Goal: Task Accomplishment & Management: Use online tool/utility

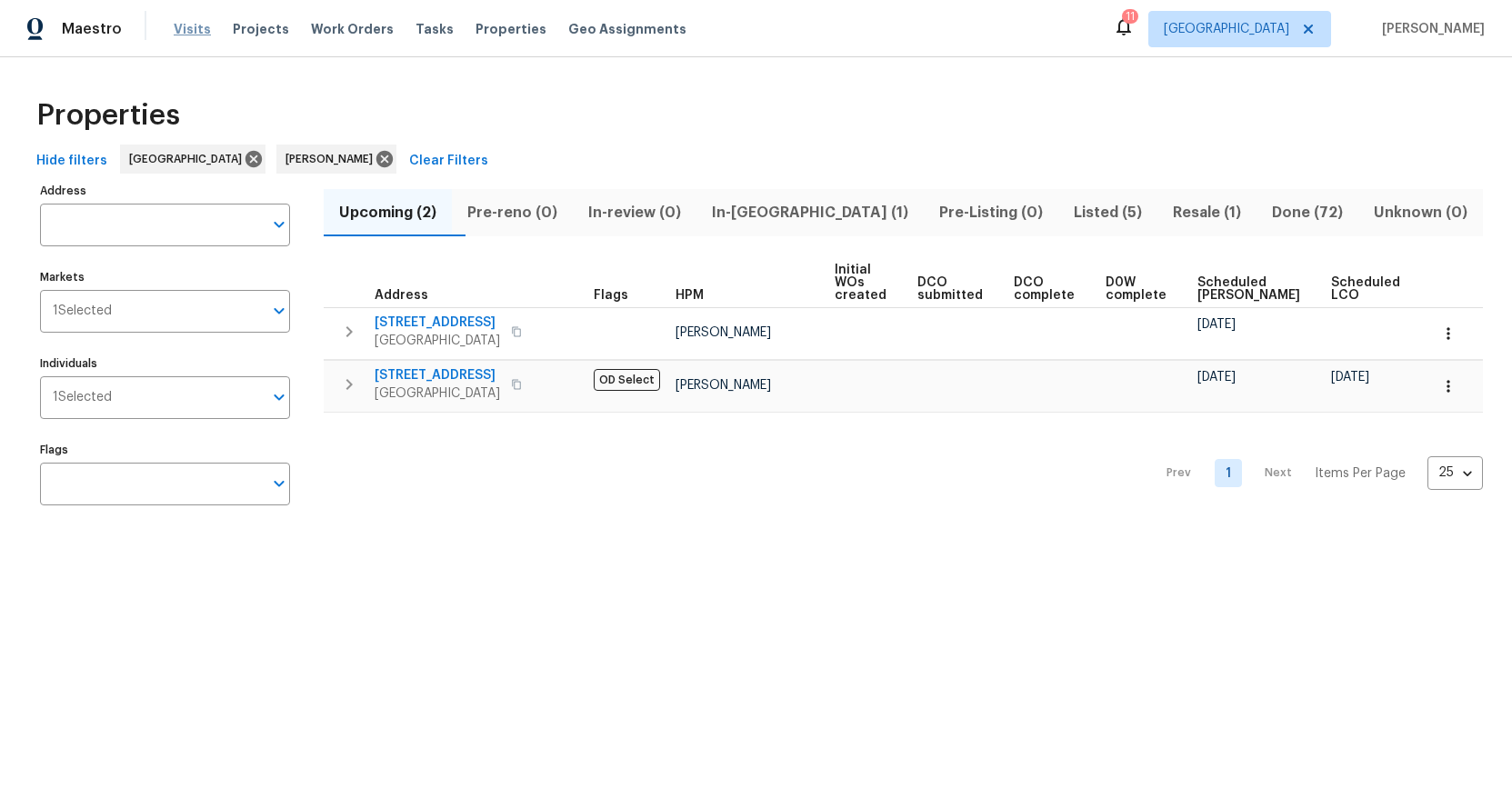
click at [203, 33] on span "Visits" at bounding box center [192, 29] width 38 height 18
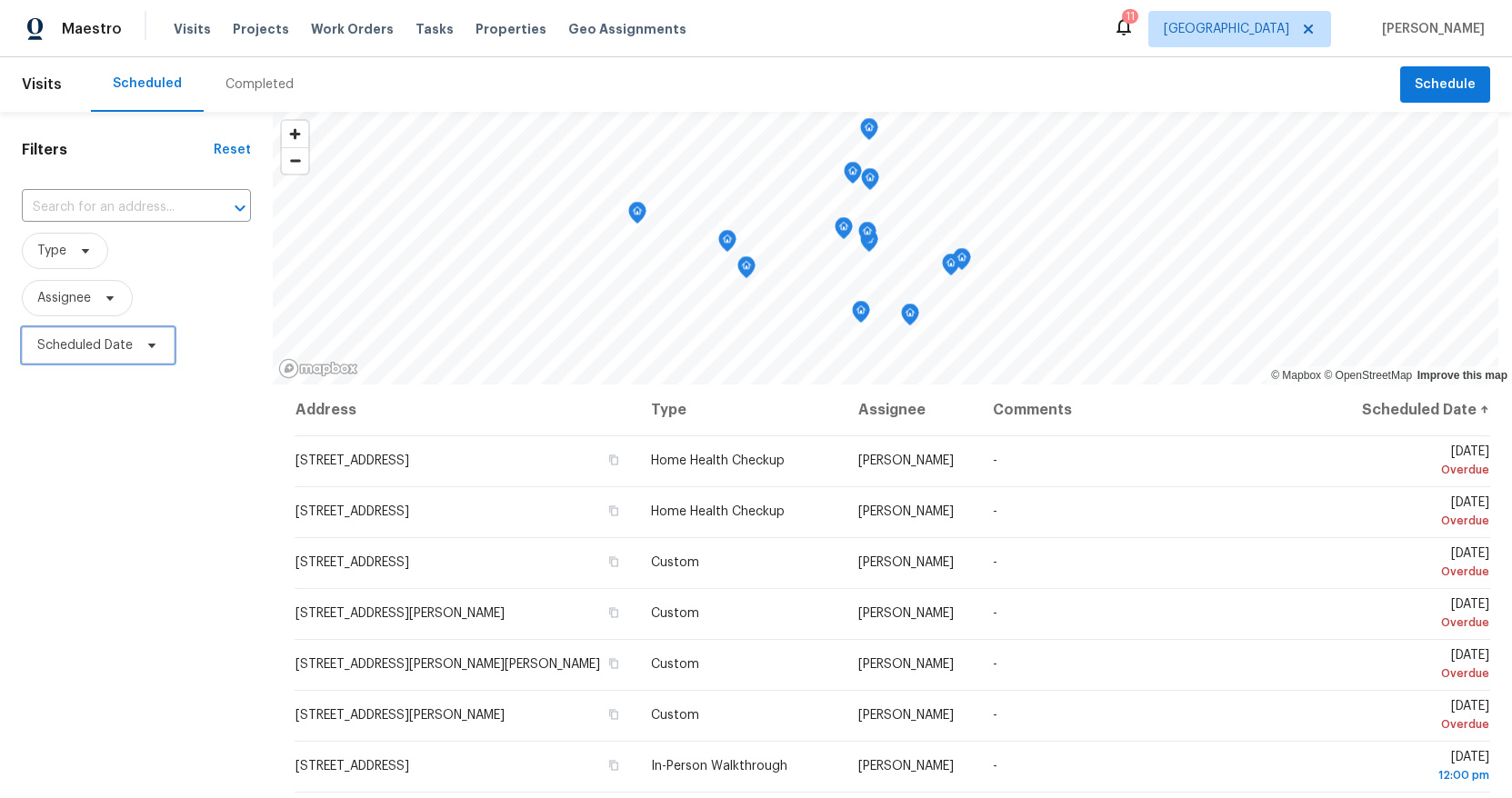
click at [97, 348] on span "Scheduled Date" at bounding box center [85, 345] width 95 height 18
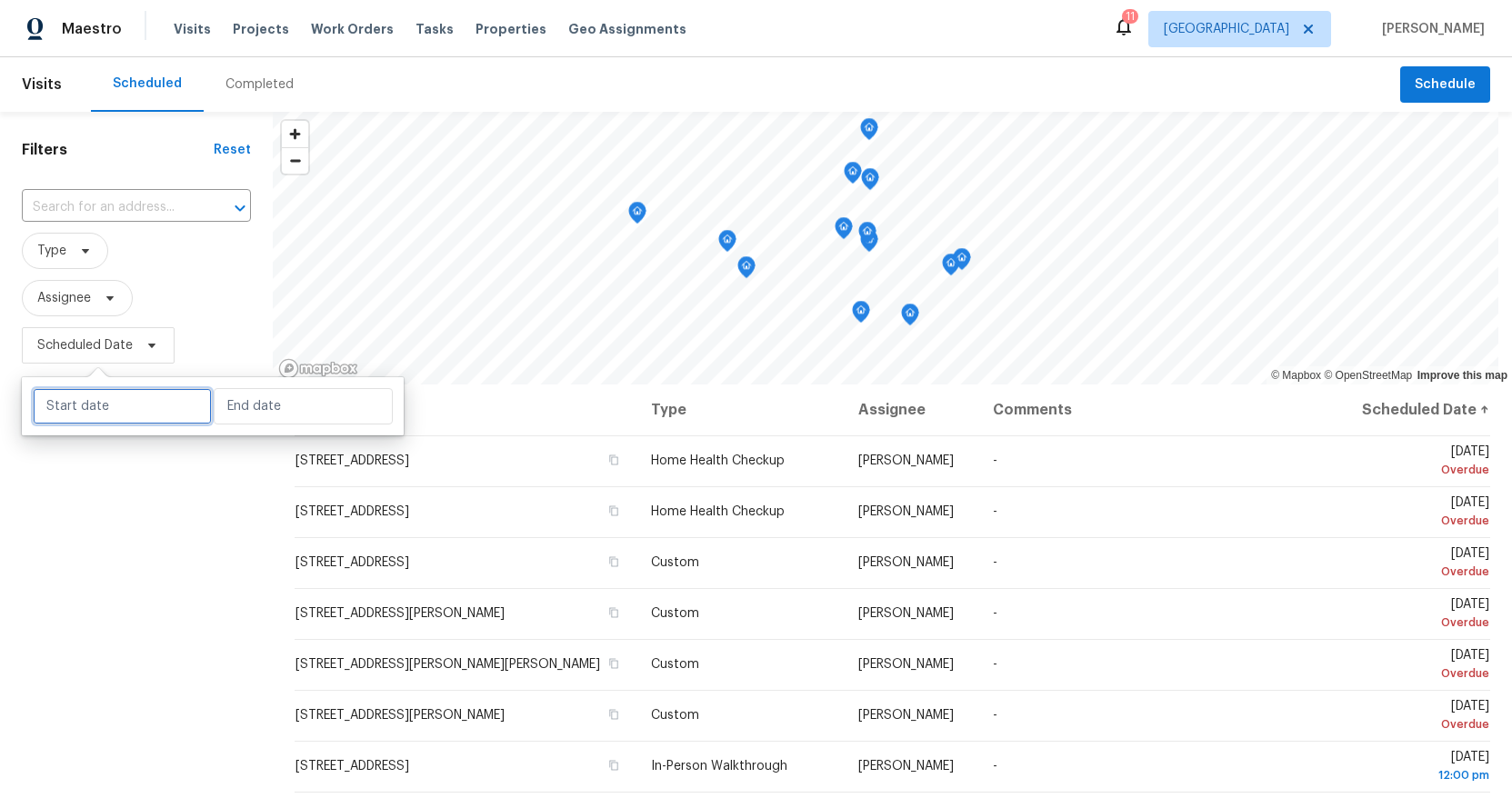
select select "9"
select select "2025"
select select "10"
select select "2025"
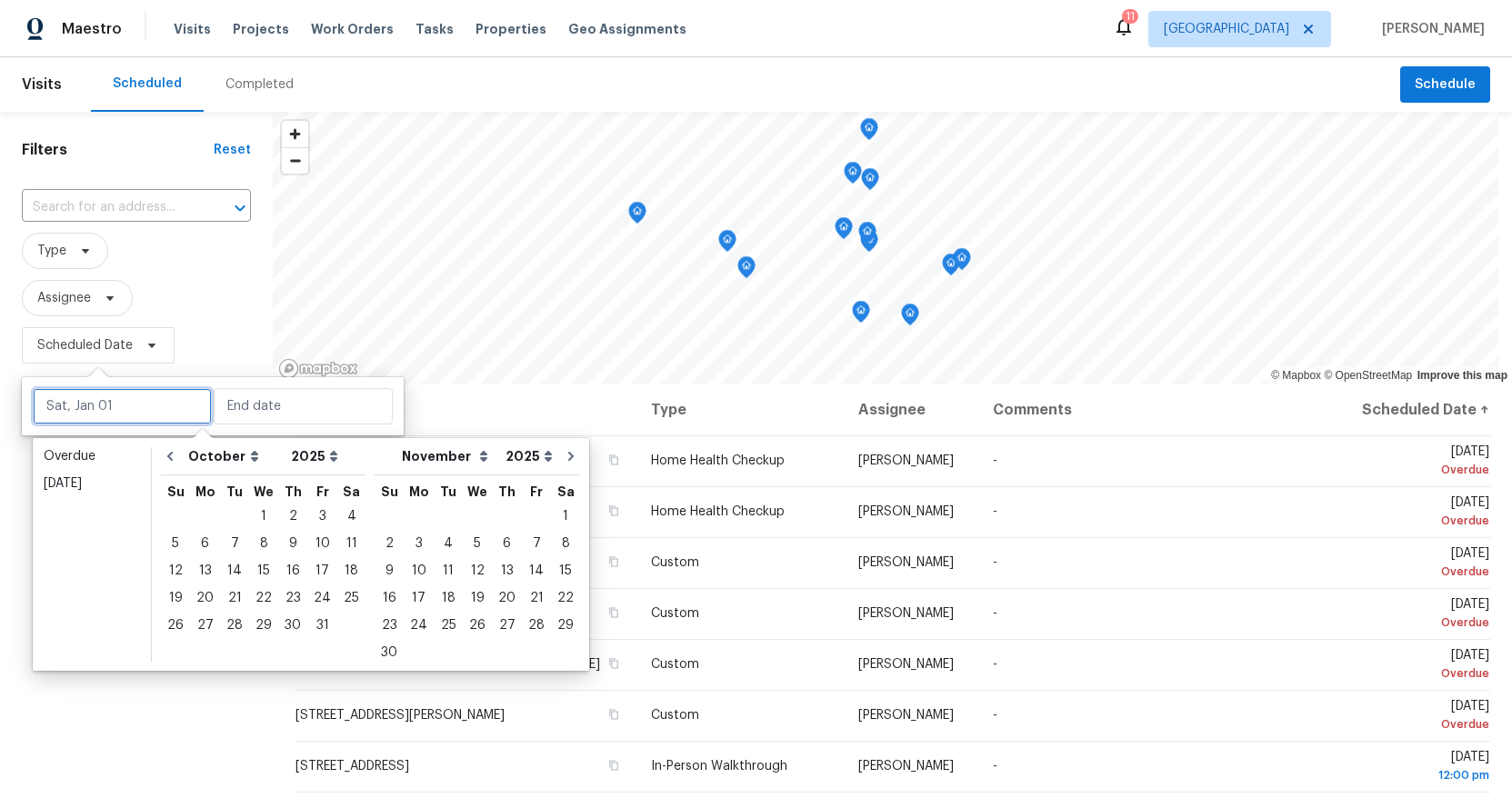
click at [101, 389] on input "text" at bounding box center [123, 407] width 180 height 37
click at [279, 566] on div "16" at bounding box center [293, 571] width 29 height 26
type input "[DATE]"
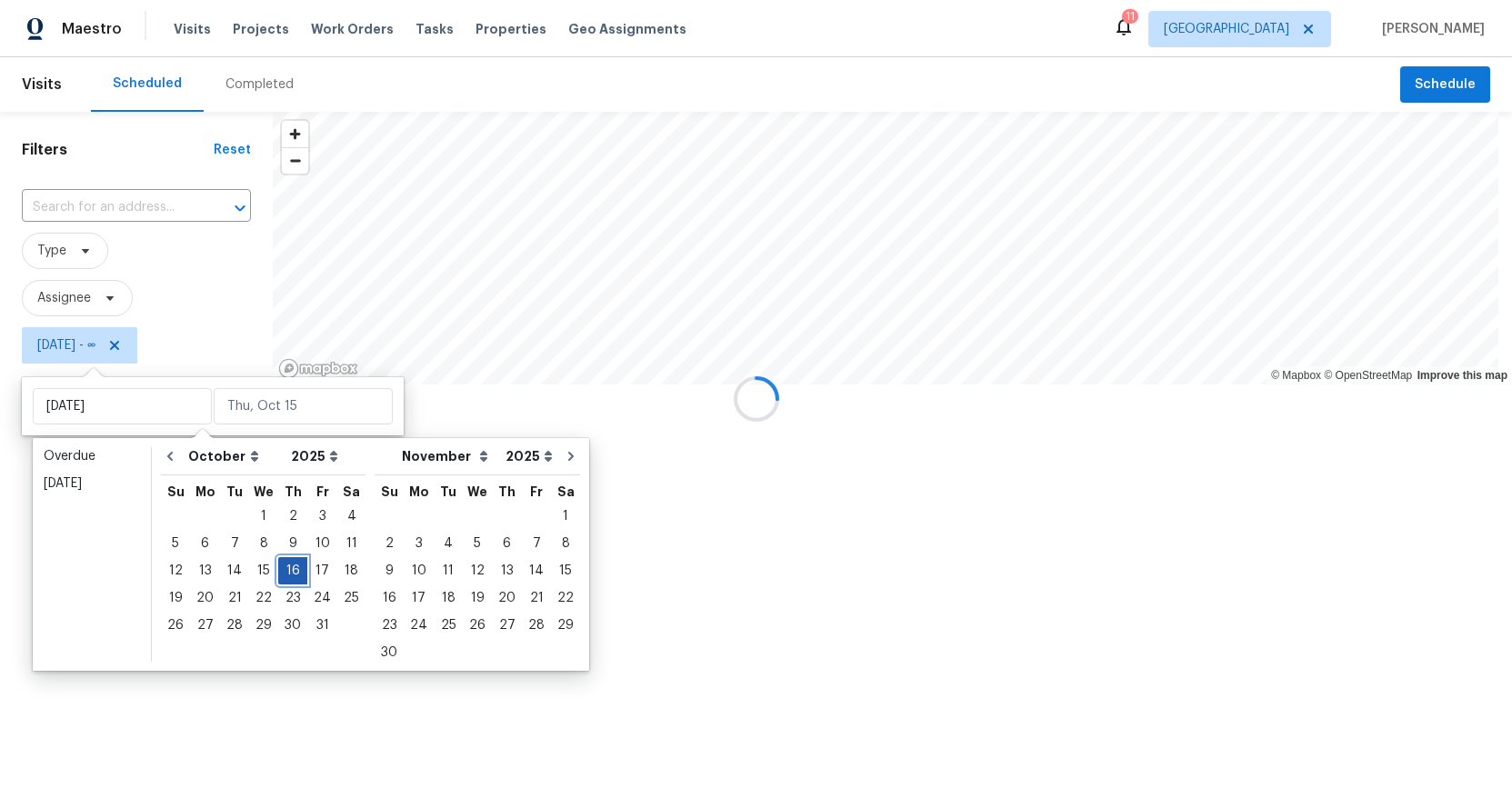
click at [279, 566] on div "16" at bounding box center [293, 571] width 29 height 26
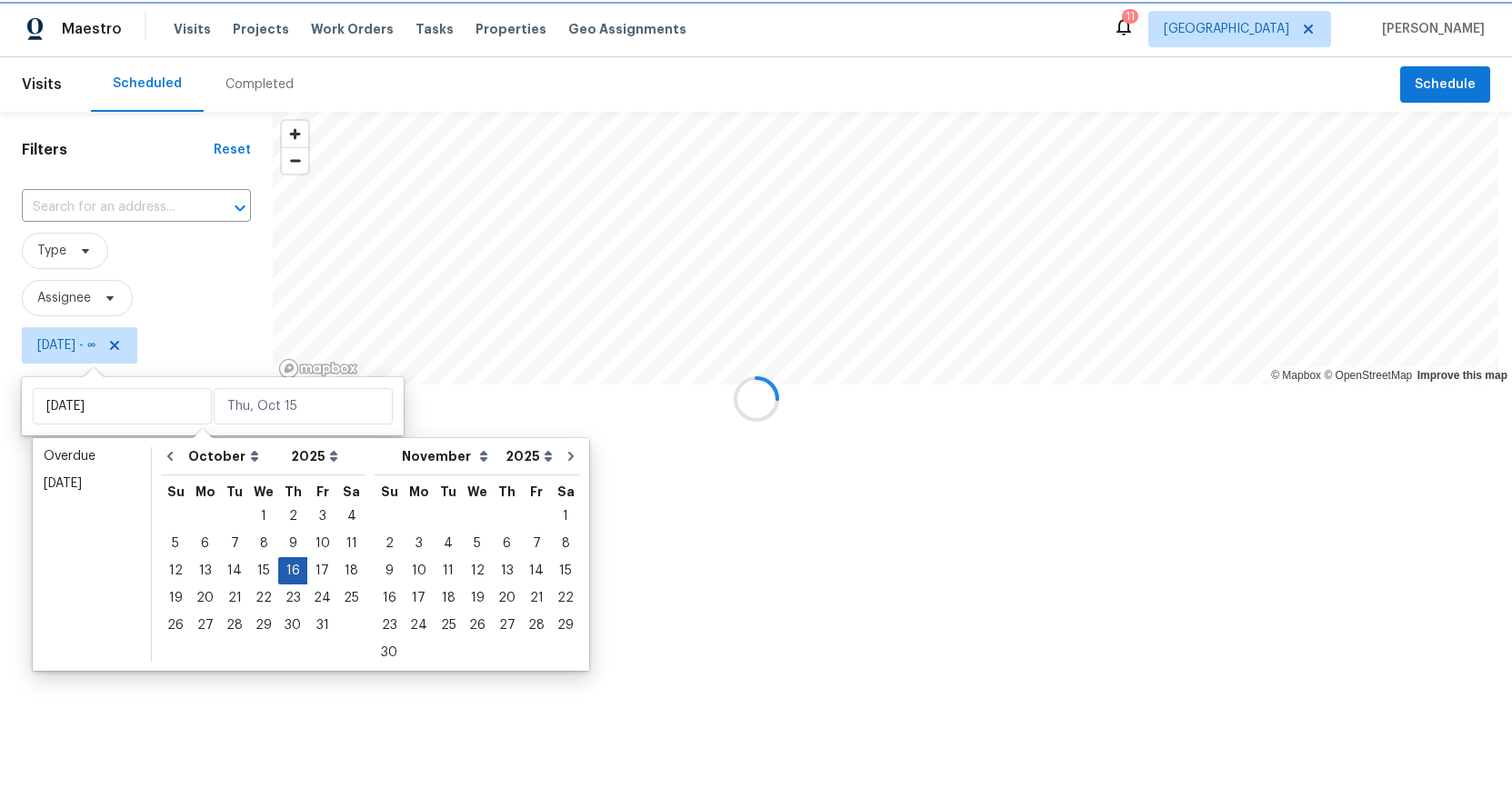
type input "[DATE]"
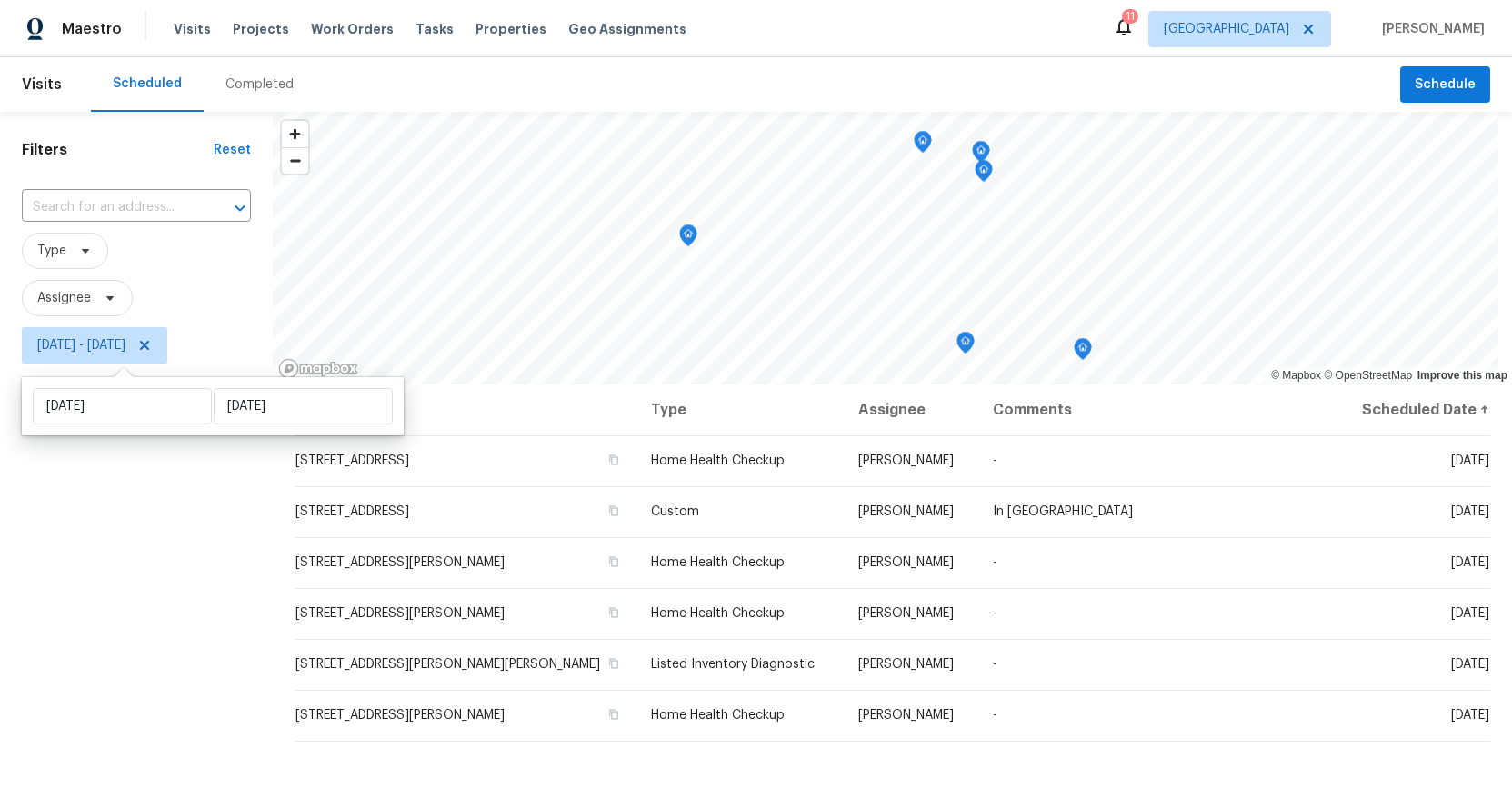
click at [123, 534] on div "Filters Reset ​ Type Assignee [DATE] - [DATE]" at bounding box center [137, 567] width 273 height 911
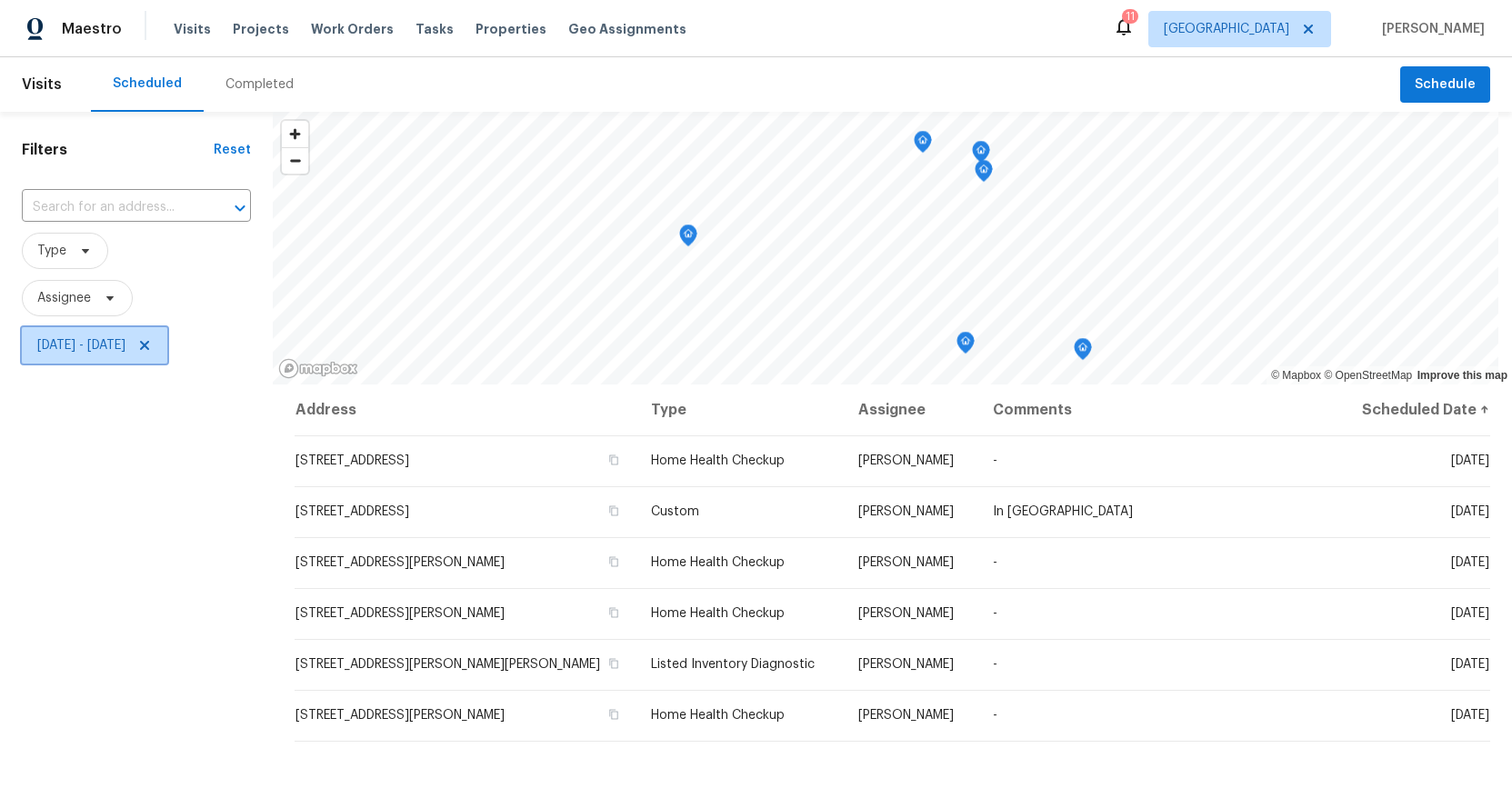
click at [168, 335] on span "[DATE] - [DATE]" at bounding box center [94, 345] width 146 height 37
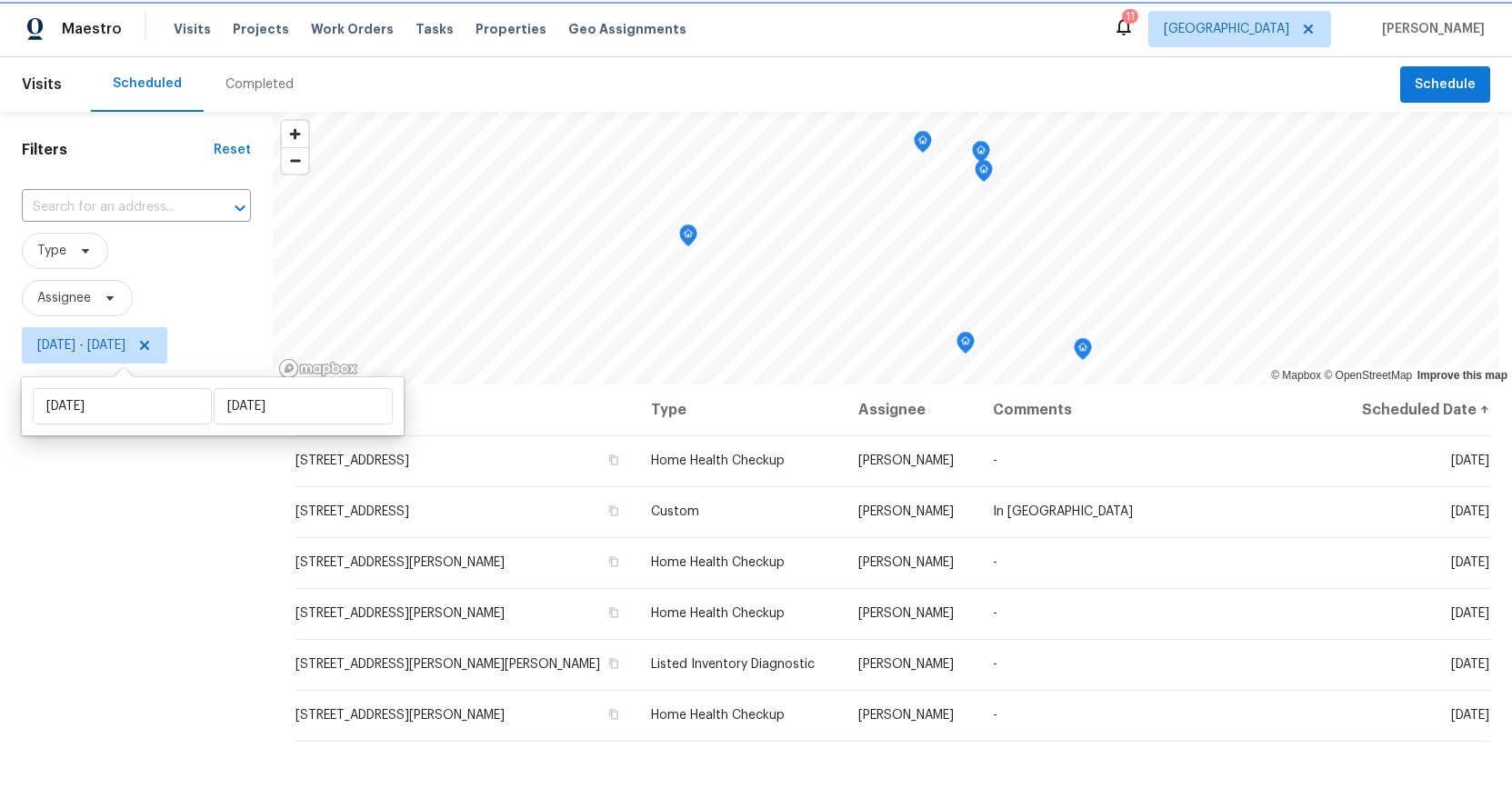
click at [126, 347] on span "[DATE] - [DATE]" at bounding box center [82, 345] width 88 height 18
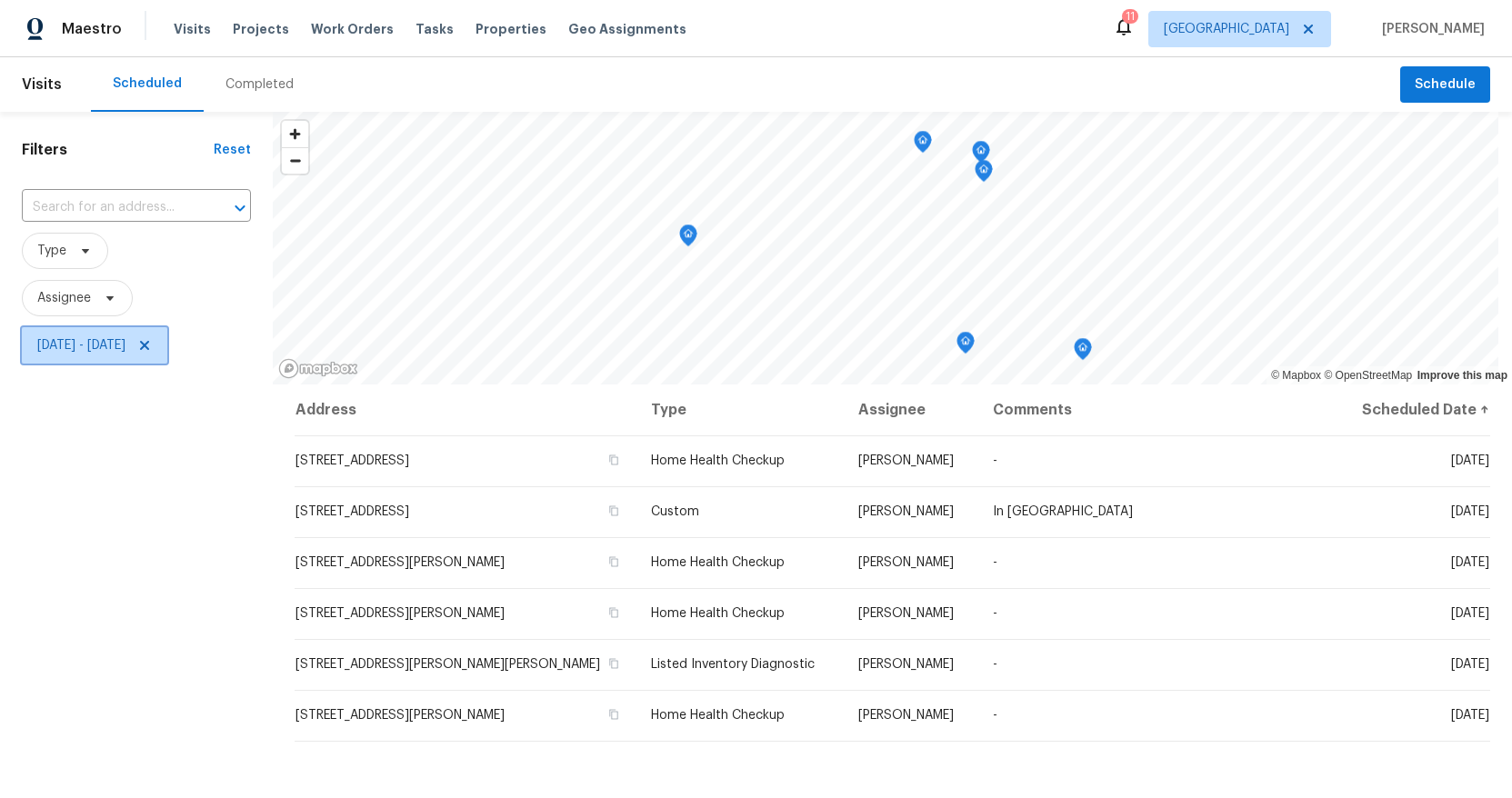
click at [126, 347] on span "[DATE] - [DATE]" at bounding box center [82, 345] width 88 height 18
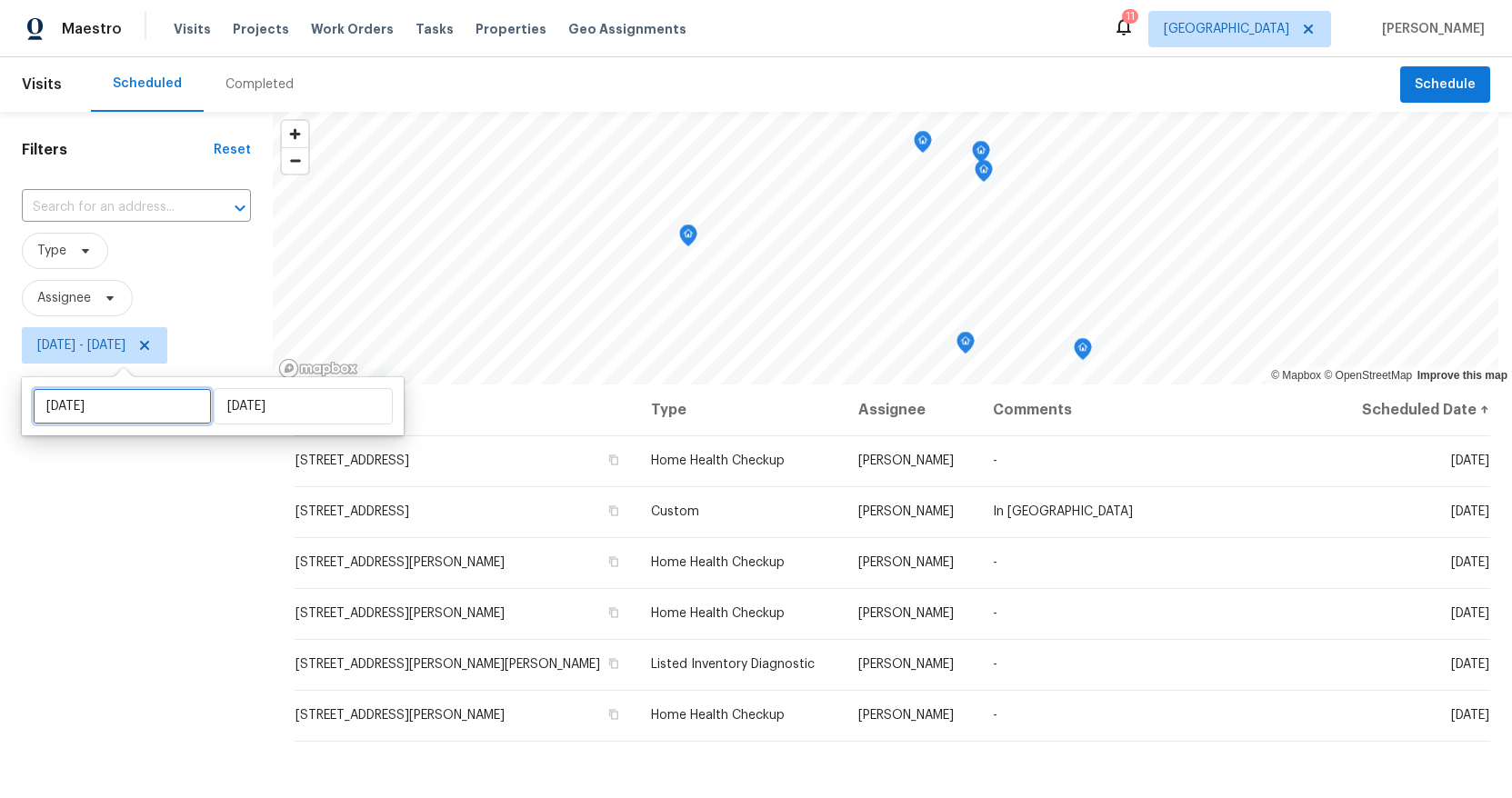
select select "9"
select select "2025"
select select "10"
select select "2025"
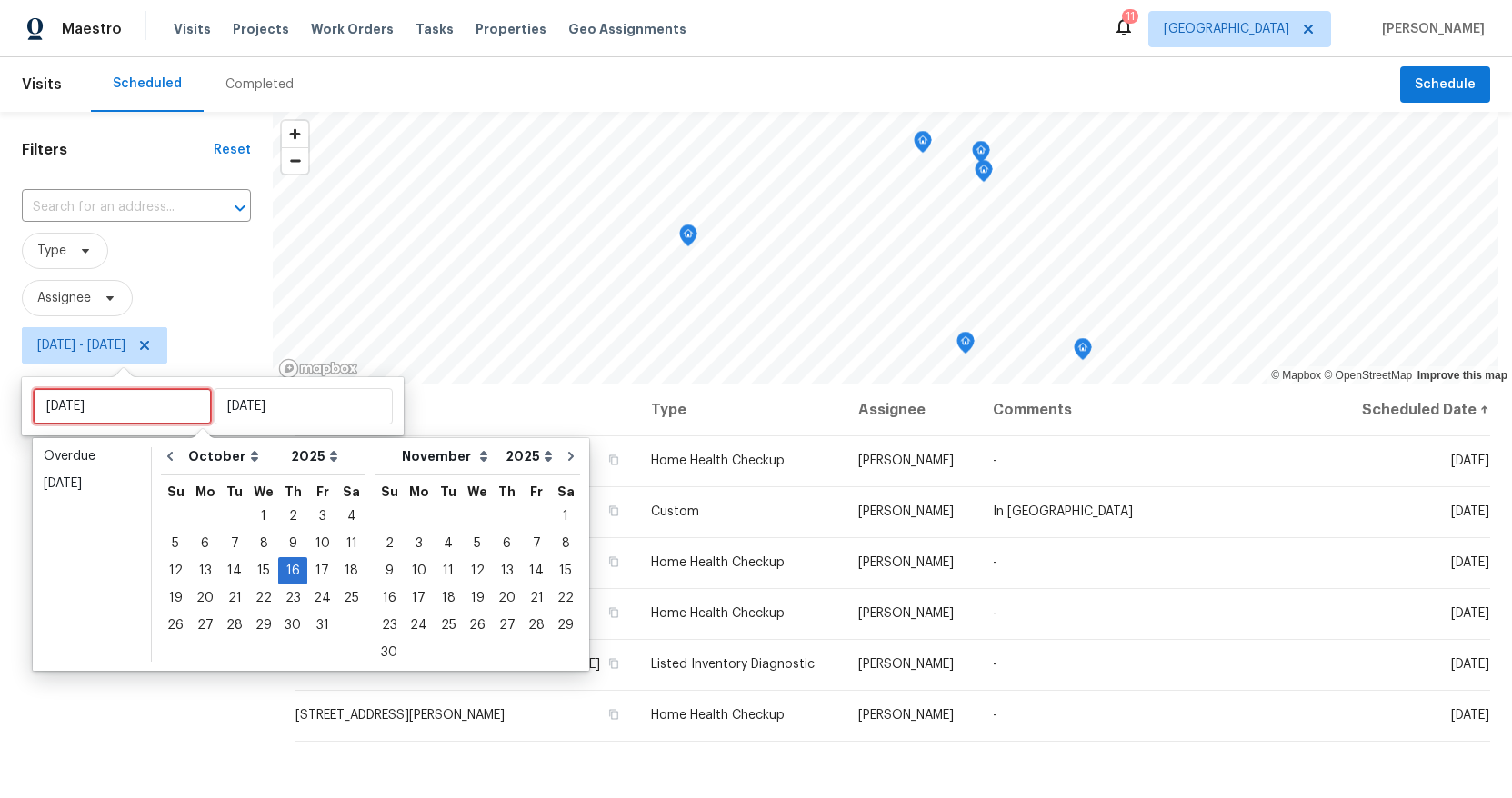
click at [122, 401] on input "[DATE]" at bounding box center [123, 407] width 180 height 37
type input "[DATE]"
click at [307, 574] on div "17" at bounding box center [322, 571] width 30 height 26
type input "[DATE]"
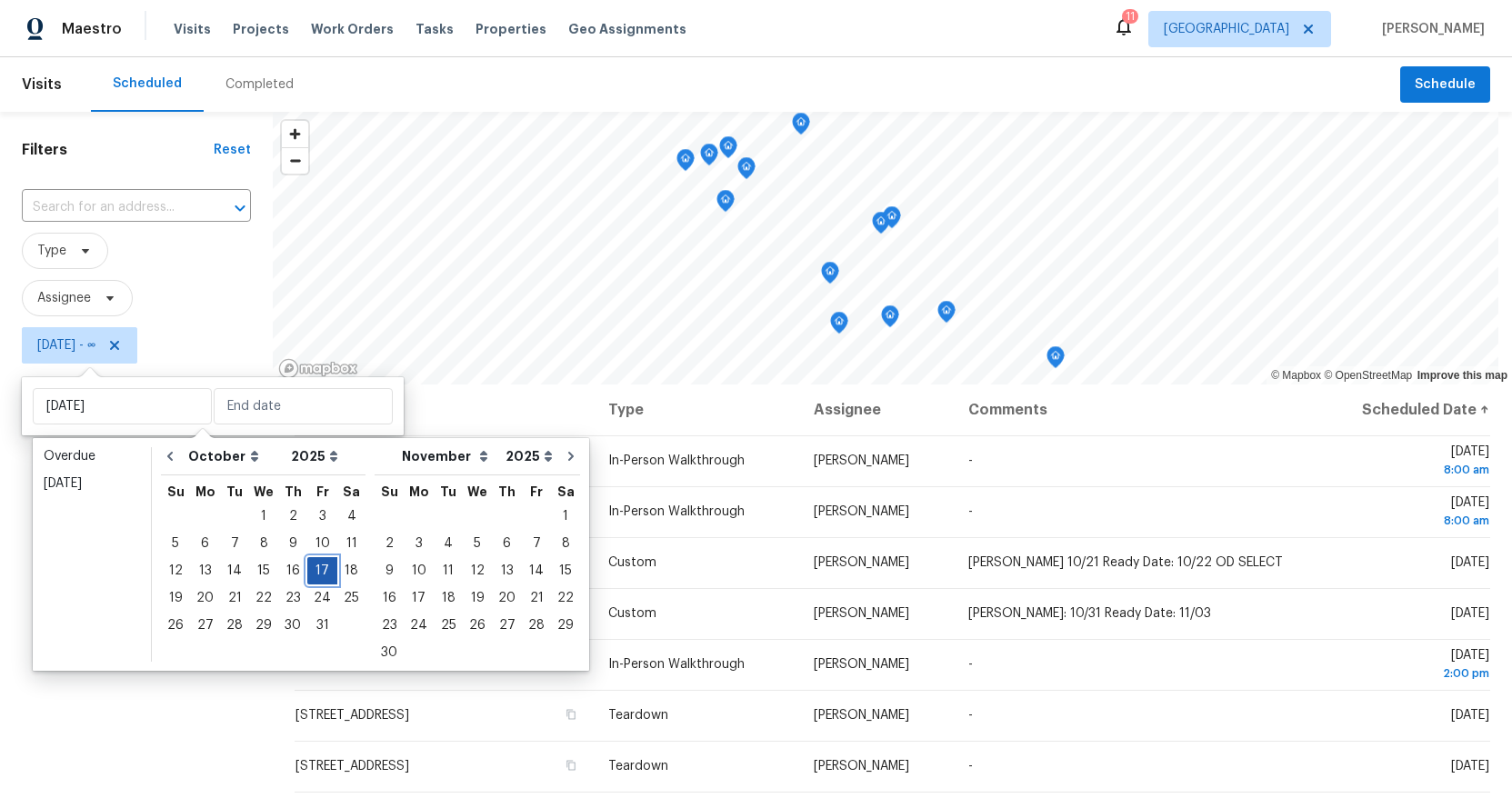
click at [307, 573] on div "17" at bounding box center [322, 571] width 30 height 26
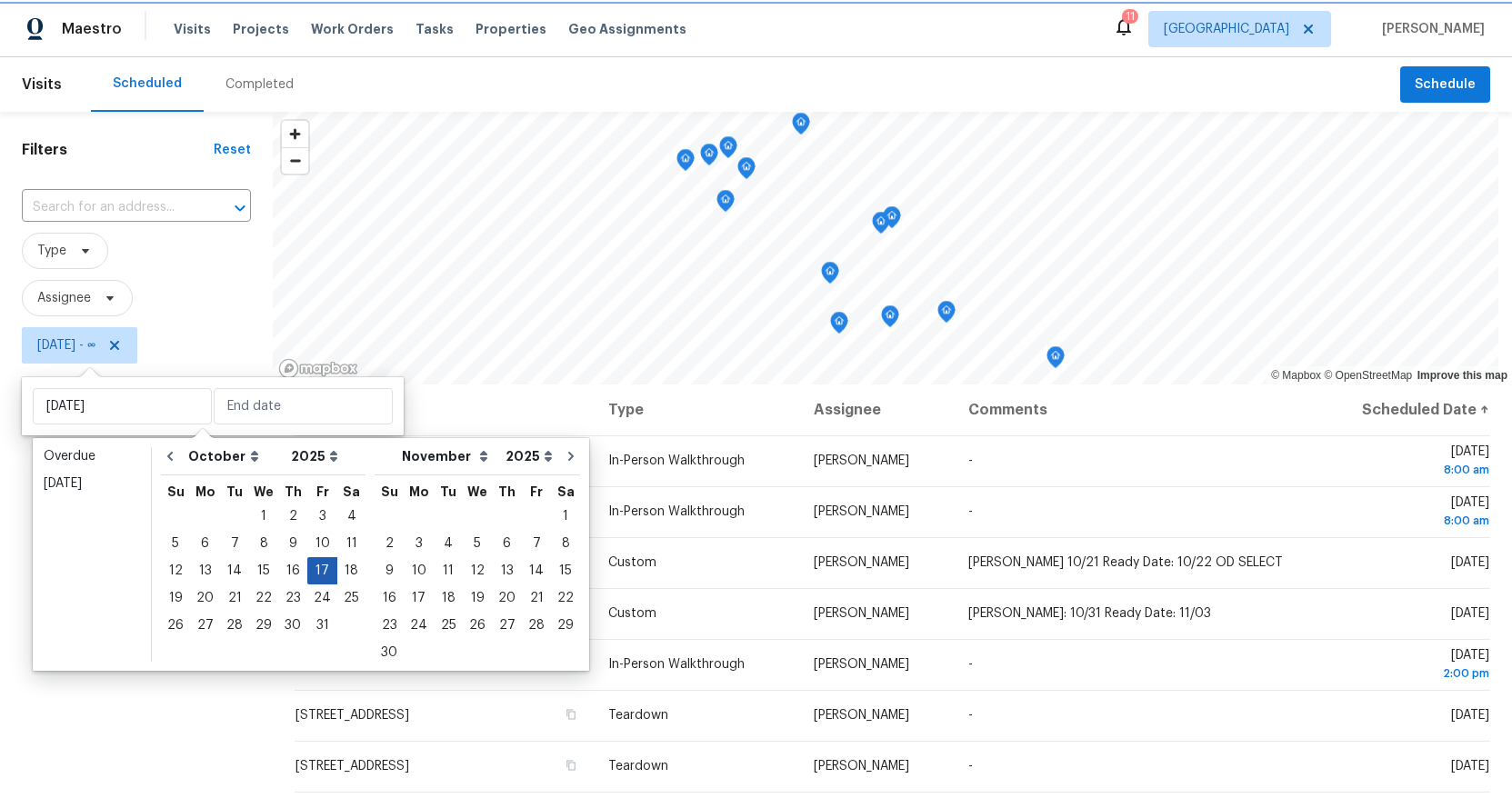
type input "[DATE]"
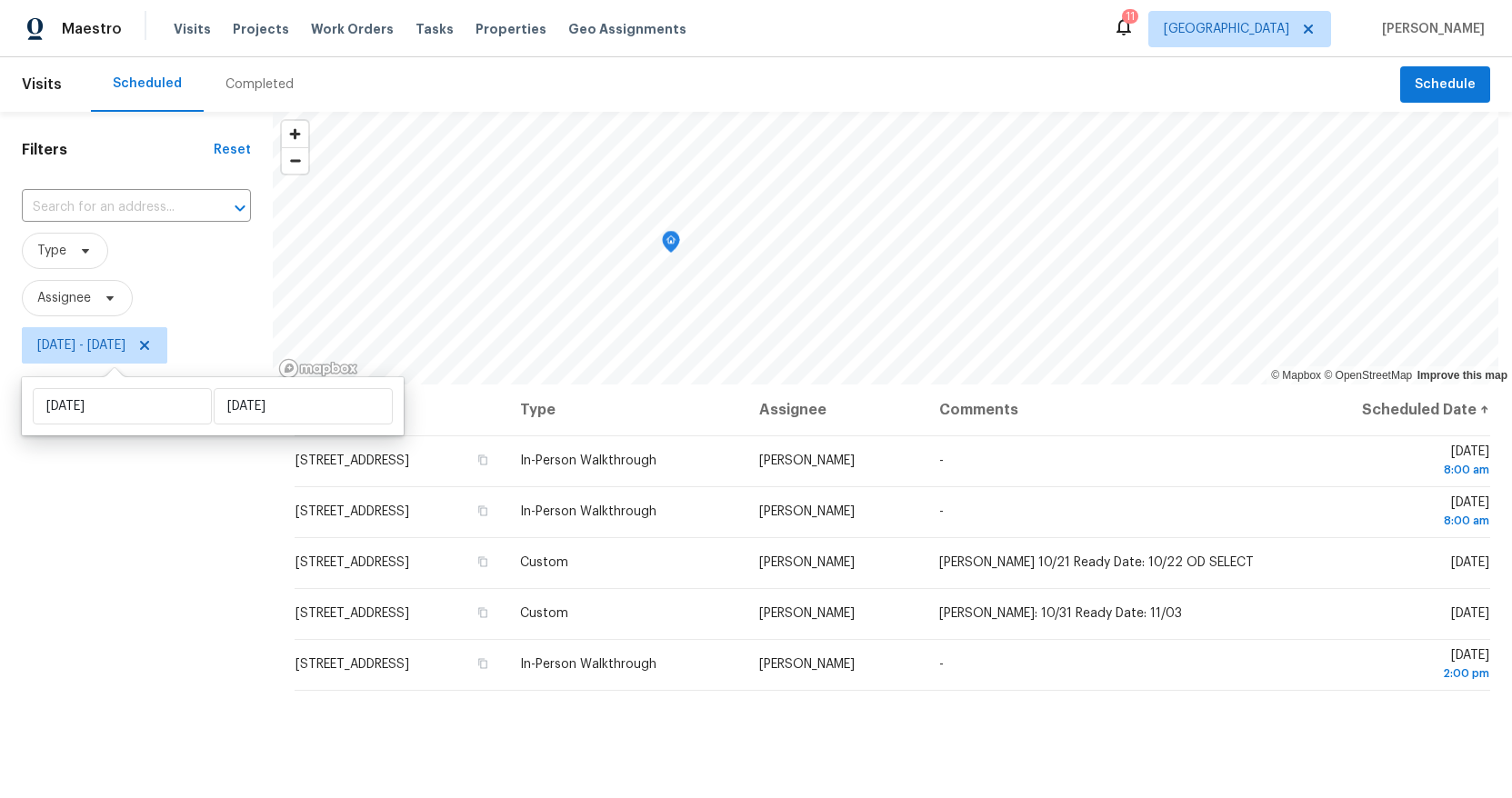
click at [160, 564] on div "Filters Reset ​ Type Assignee [DATE] - [DATE]" at bounding box center [137, 567] width 273 height 911
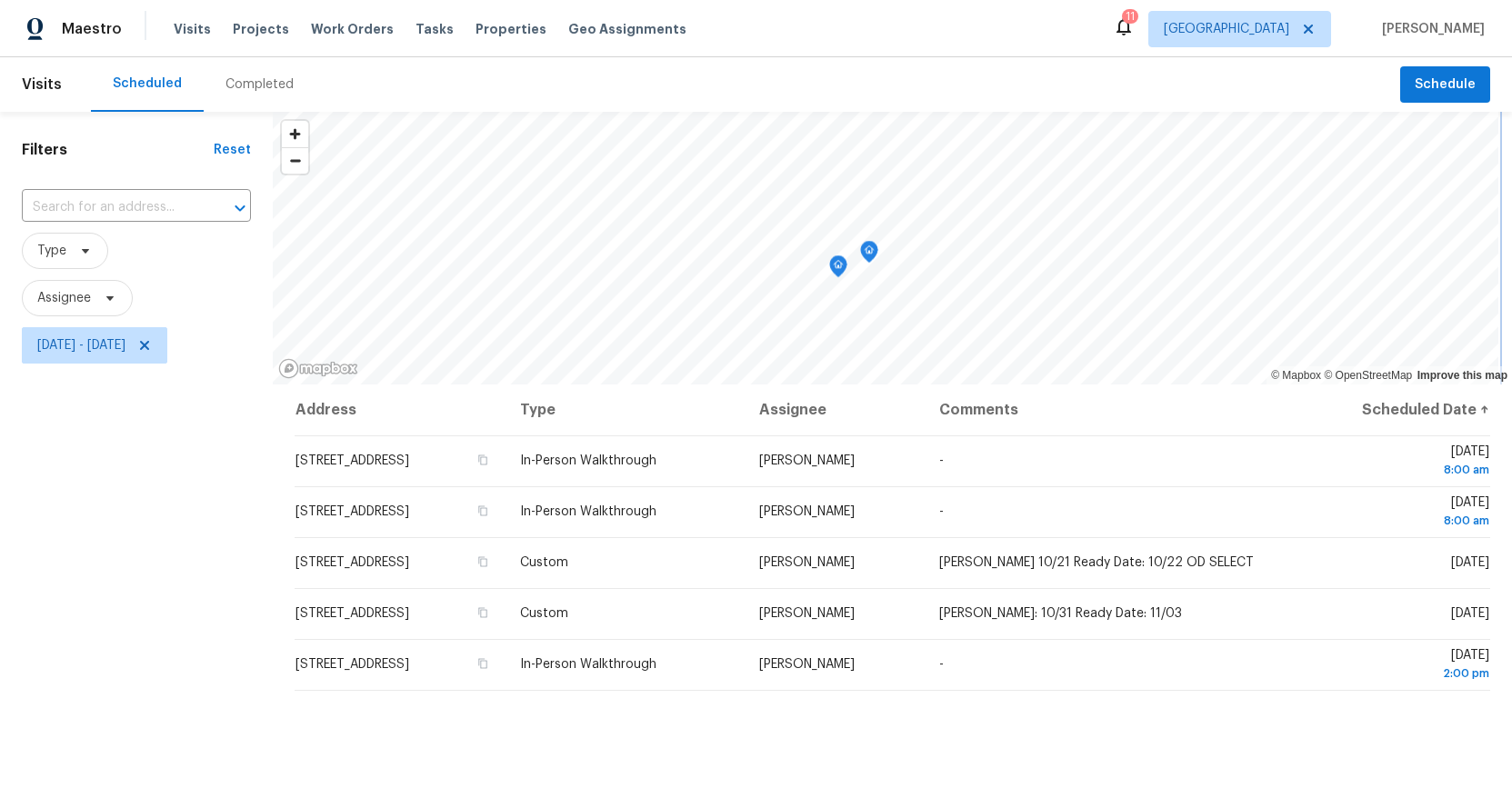
click at [911, 386] on div "© Mapbox © OpenStreetMap Improve this map Address Type Assignee Comments Schedu…" at bounding box center [893, 567] width 1240 height 911
